Goal: Contribute content

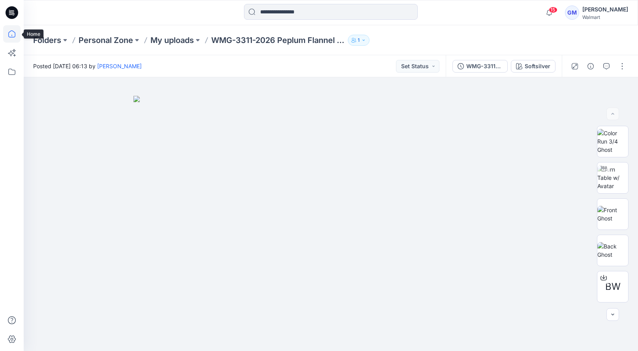
click at [4, 39] on icon at bounding box center [11, 33] width 17 height 17
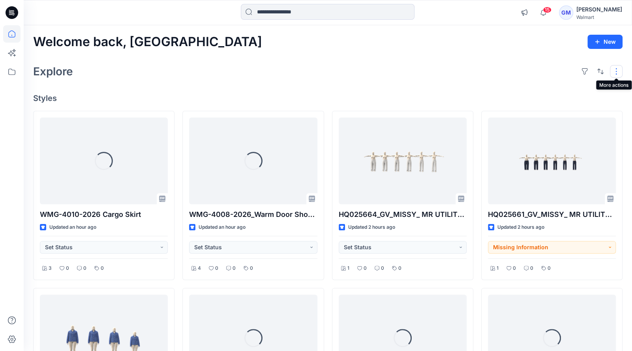
click at [618, 69] on button "button" at bounding box center [616, 71] width 13 height 13
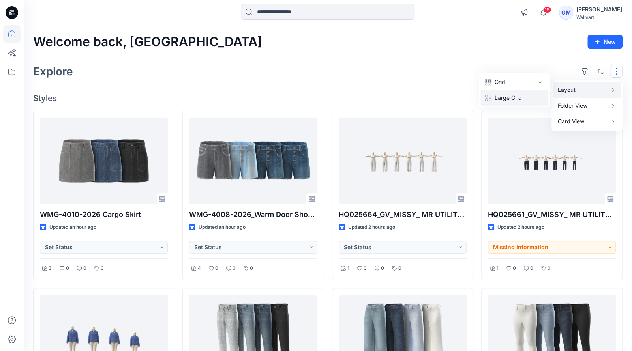
click at [514, 95] on p "Large Grid" at bounding box center [514, 97] width 39 height 9
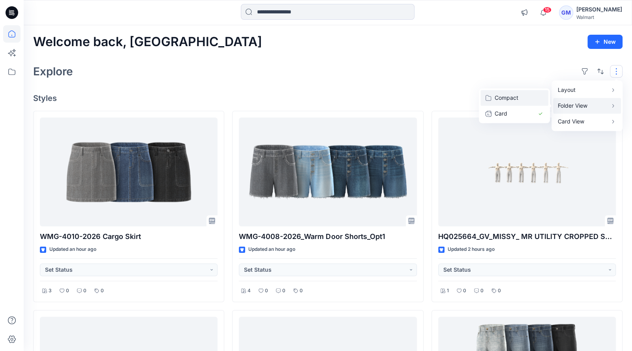
click at [528, 98] on p "Compact" at bounding box center [514, 97] width 39 height 9
click at [530, 119] on button "Card Info" at bounding box center [510, 122] width 76 height 16
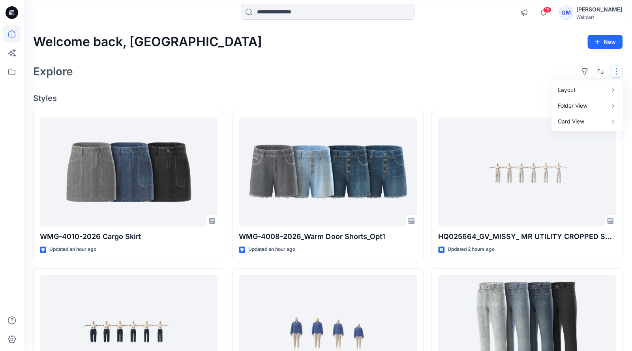
click at [464, 96] on h4 "Styles" at bounding box center [327, 98] width 589 height 9
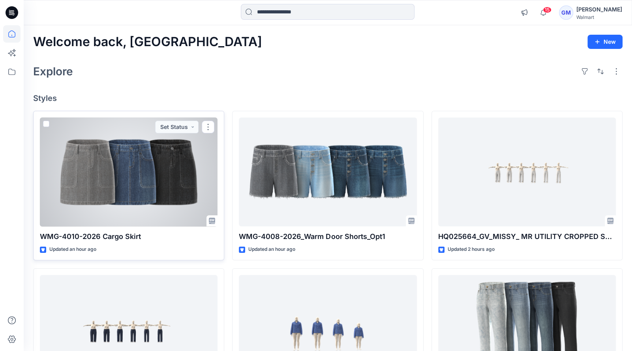
click at [204, 187] on div at bounding box center [129, 172] width 178 height 109
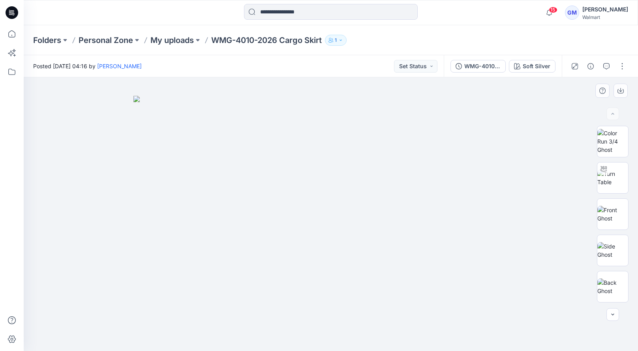
click at [512, 193] on img at bounding box center [330, 223] width 395 height 255
click at [624, 68] on button "button" at bounding box center [622, 66] width 13 height 13
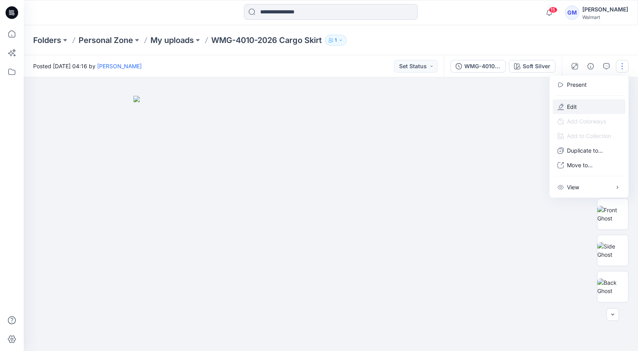
click at [567, 111] on button "Edit" at bounding box center [589, 106] width 73 height 15
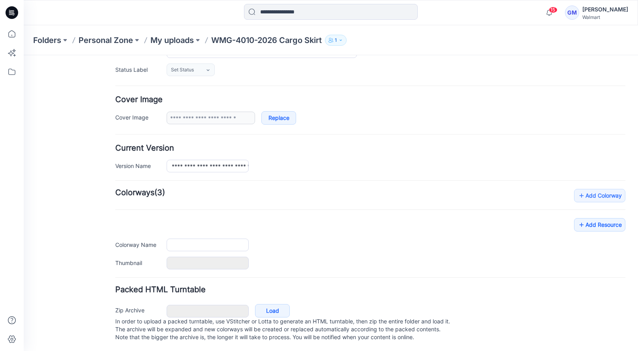
type input "**********"
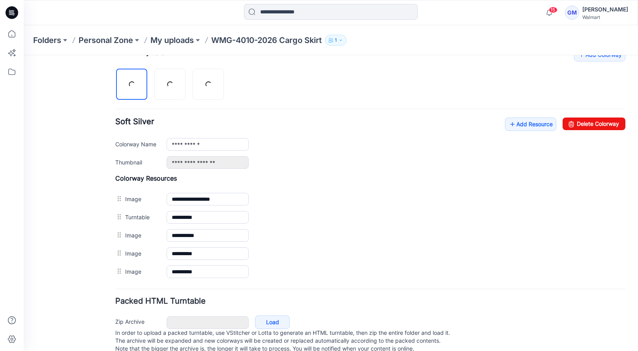
scroll to position [270, 0]
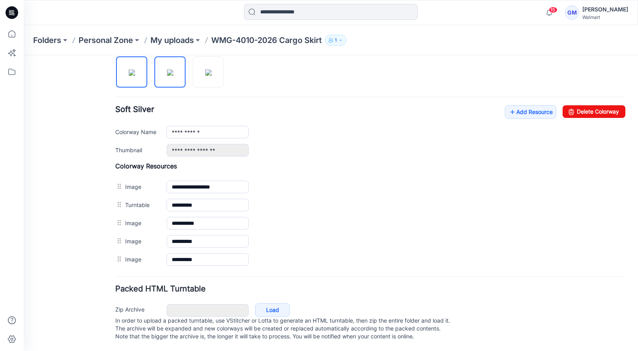
click at [173, 76] on img at bounding box center [170, 72] width 6 height 6
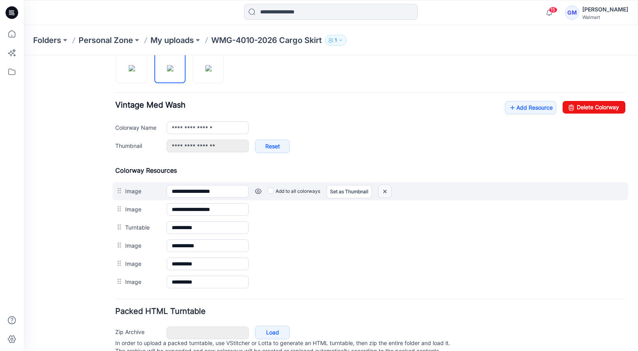
click at [383, 193] on img at bounding box center [384, 191] width 13 height 13
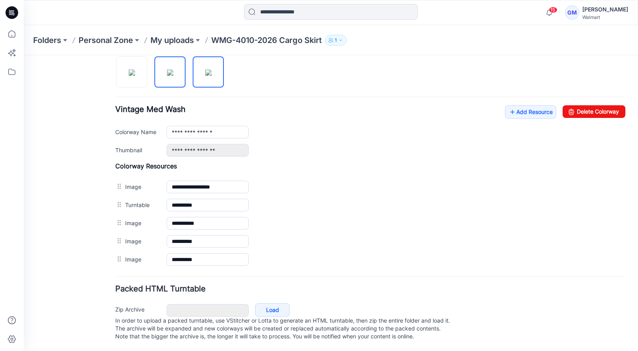
click at [212, 76] on img at bounding box center [208, 72] width 6 height 6
type input "**********"
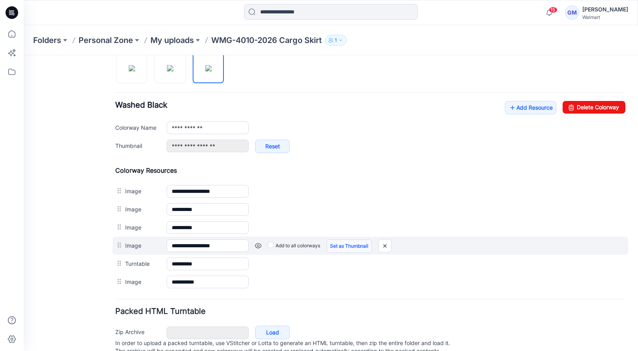
click at [334, 247] on link "Set as Thumbnail" at bounding box center [348, 246] width 45 height 13
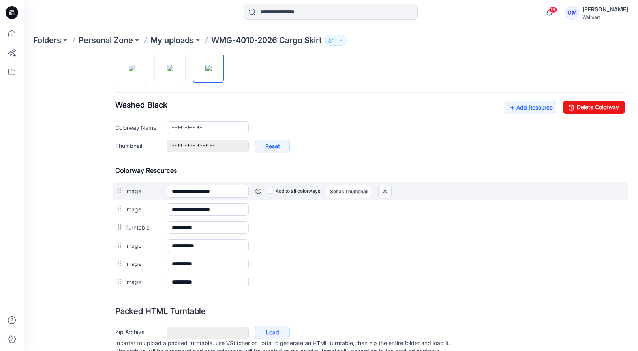
drag, startPoint x: 384, startPoint y: 190, endPoint x: 378, endPoint y: 81, distance: 109.1
click at [384, 190] on img at bounding box center [384, 191] width 13 height 13
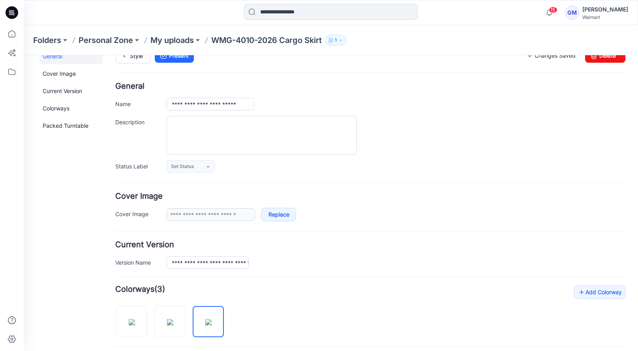
scroll to position [0, 0]
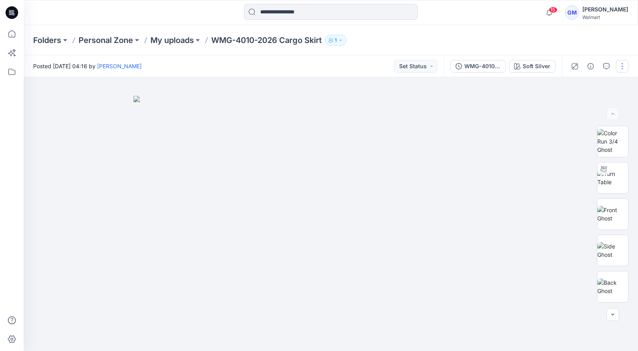
click at [620, 70] on button "button" at bounding box center [622, 66] width 13 height 13
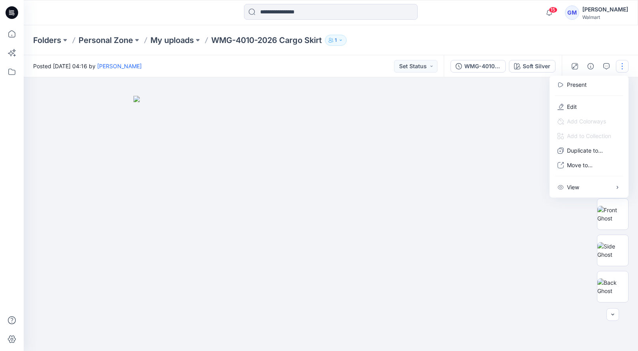
click at [493, 111] on img at bounding box center [330, 223] width 395 height 255
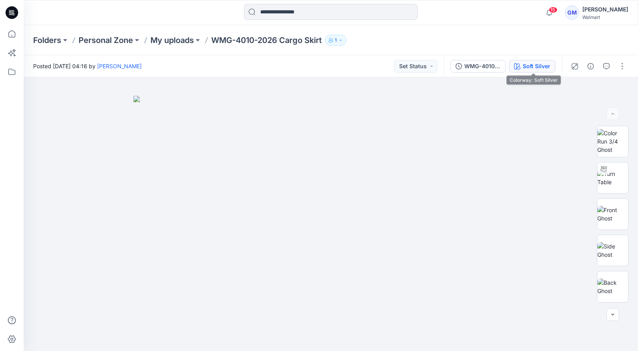
click at [532, 66] on div "Soft Silver" at bounding box center [537, 66] width 28 height 9
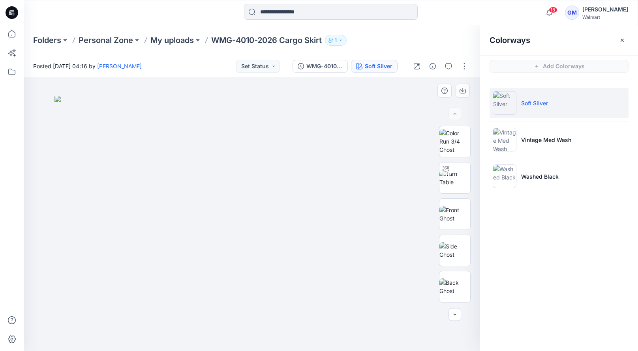
click at [405, 123] on img at bounding box center [251, 223] width 395 height 255
drag, startPoint x: 103, startPoint y: 297, endPoint x: 112, endPoint y: 292, distance: 10.1
click at [103, 297] on img at bounding box center [251, 223] width 395 height 255
click at [463, 65] on button "button" at bounding box center [464, 66] width 13 height 13
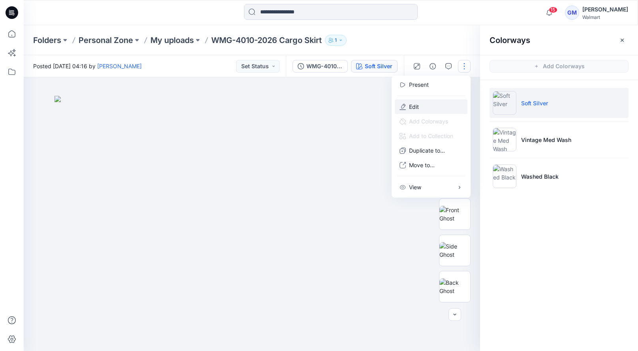
click at [437, 107] on button "Edit" at bounding box center [431, 106] width 73 height 15
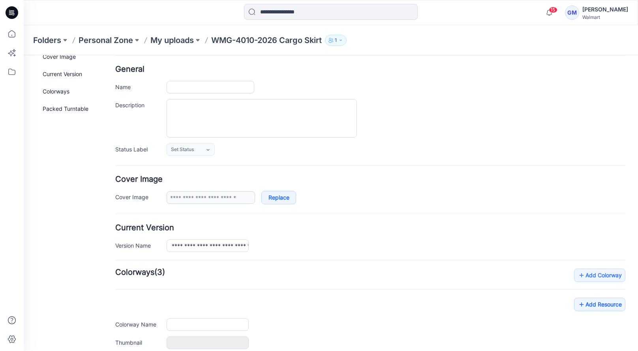
type input "**********"
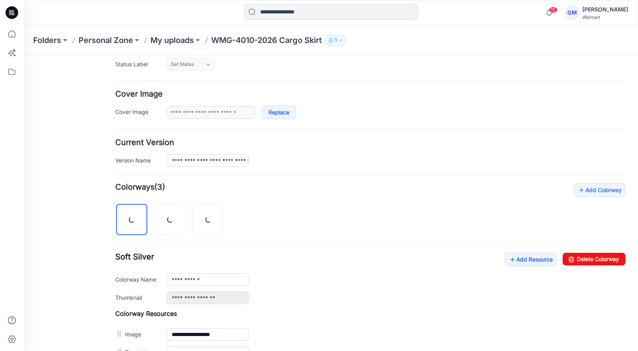
scroll to position [158, 0]
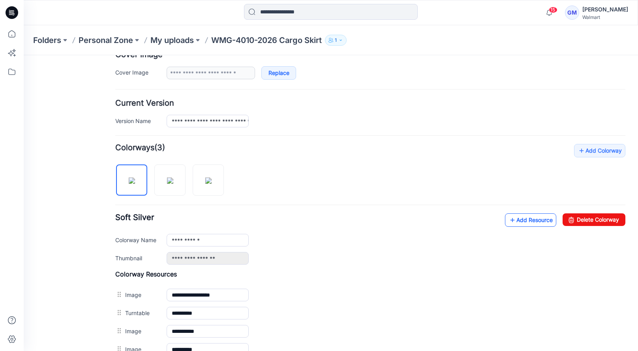
click at [511, 222] on link "Add Resource" at bounding box center [530, 220] width 51 height 13
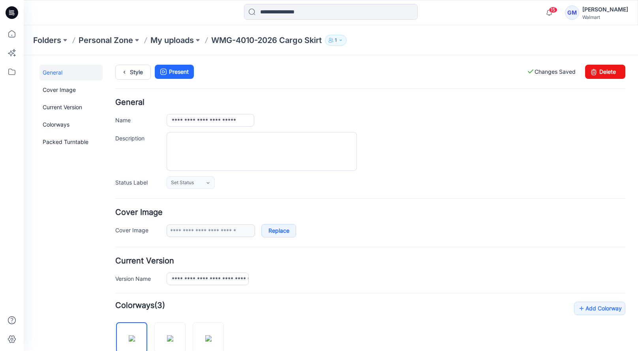
scroll to position [0, 0]
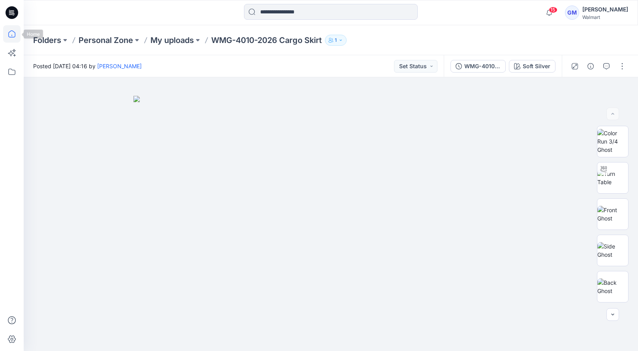
click at [18, 35] on icon at bounding box center [11, 33] width 17 height 17
